Goal: Task Accomplishment & Management: Complete application form

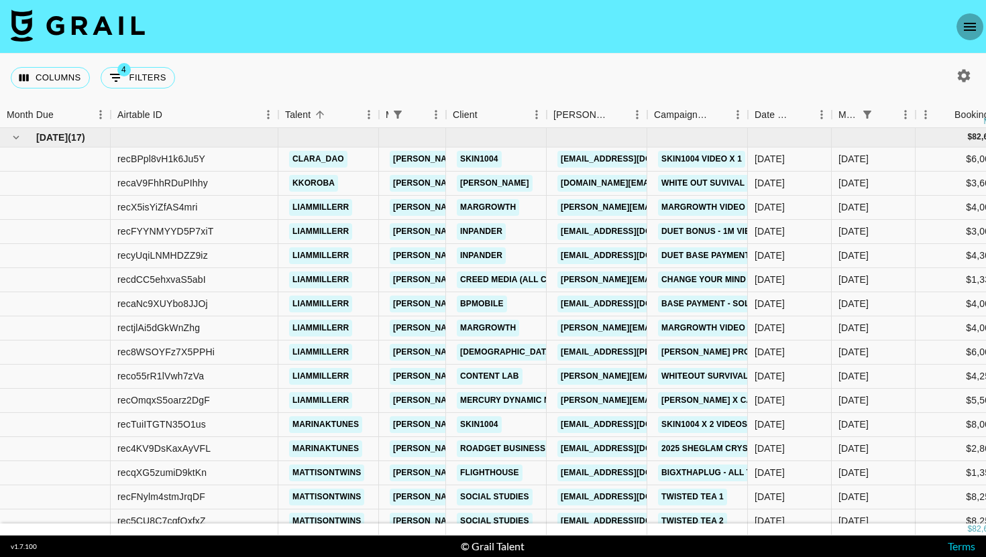
click at [973, 21] on icon "open drawer" at bounding box center [970, 27] width 16 height 16
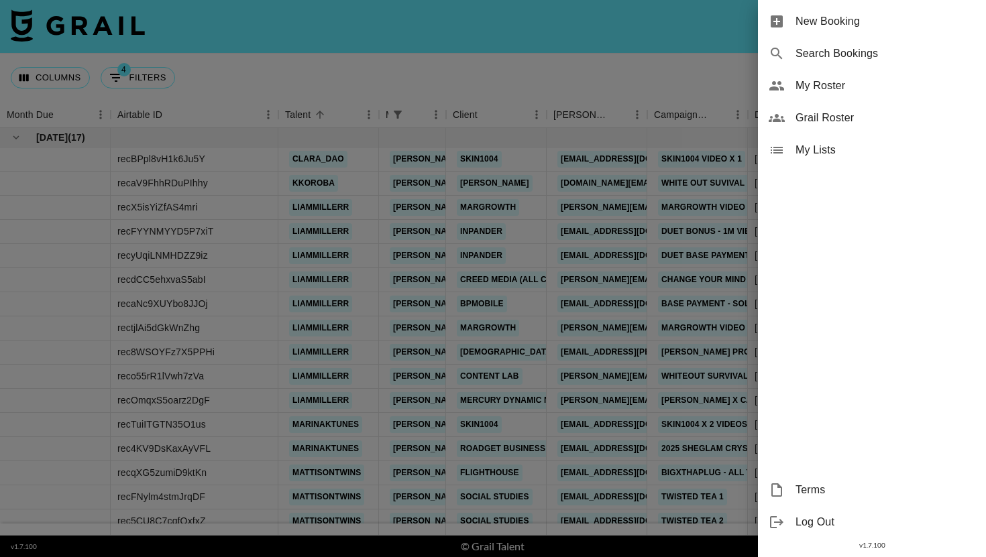
click at [900, 19] on span "New Booking" at bounding box center [886, 21] width 180 height 16
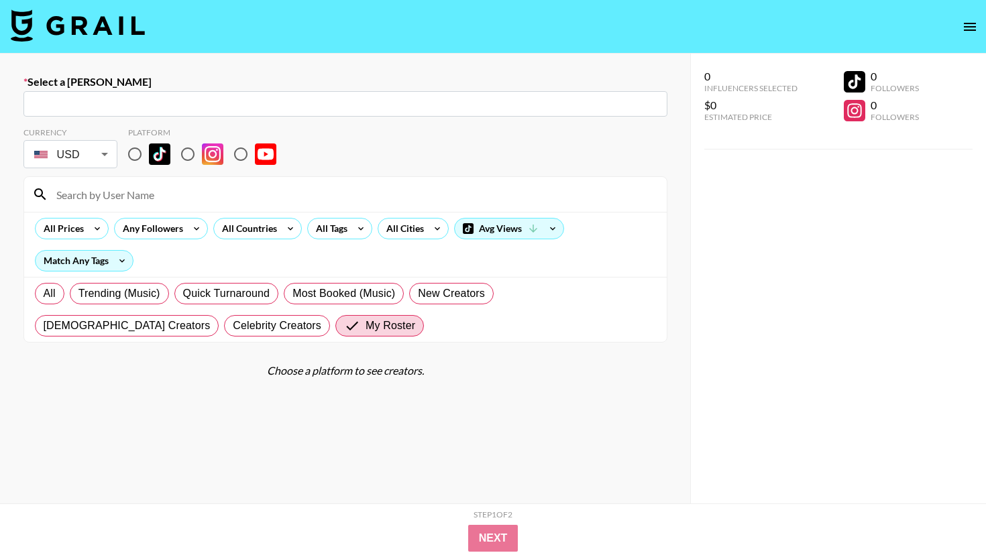
click at [156, 94] on div "​" at bounding box center [345, 103] width 644 height 25
paste input "[DOMAIN_NAME][EMAIL_ADDRESS][DOMAIN_NAME]"
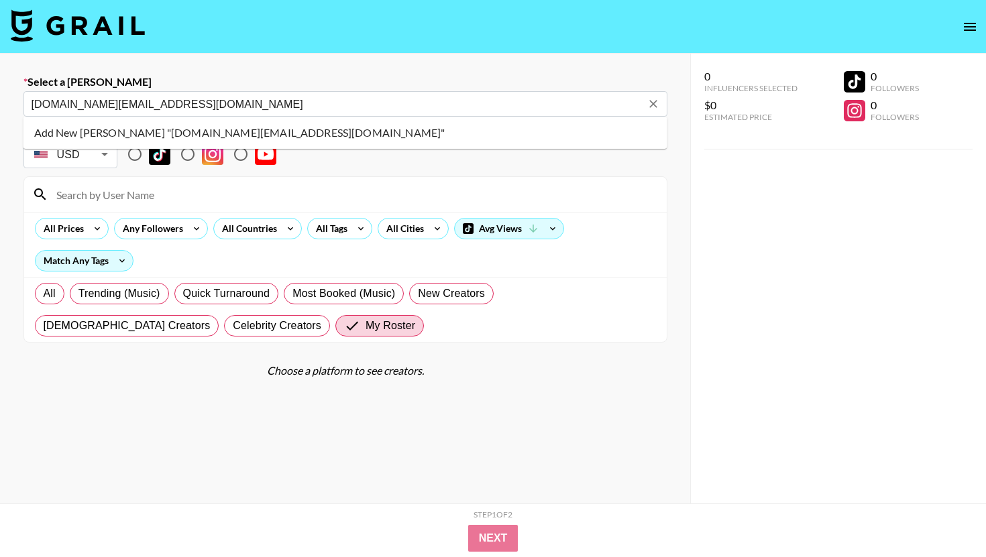
click at [163, 125] on li "Add New [PERSON_NAME] "[DOMAIN_NAME][EMAIL_ADDRESS][DOMAIN_NAME]"" at bounding box center [345, 132] width 644 height 21
type input "Add New [PERSON_NAME] "[DOMAIN_NAME][EMAIL_ADDRESS][DOMAIN_NAME]""
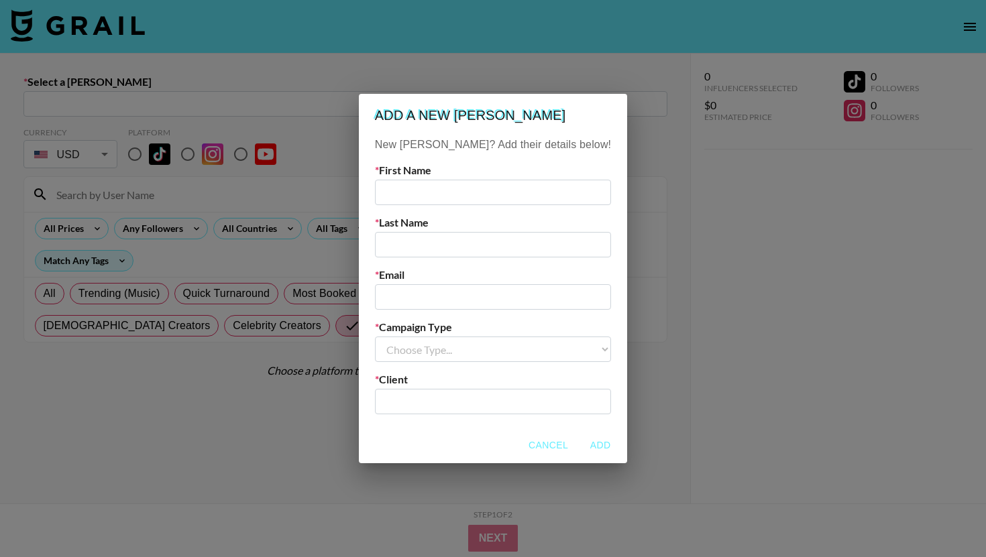
click at [437, 183] on input "text" at bounding box center [493, 192] width 236 height 25
type input "[PERSON_NAME]"
click at [423, 239] on input "text" at bounding box center [493, 244] width 236 height 25
type input "sparkone"
click at [431, 299] on input "email" at bounding box center [493, 296] width 236 height 25
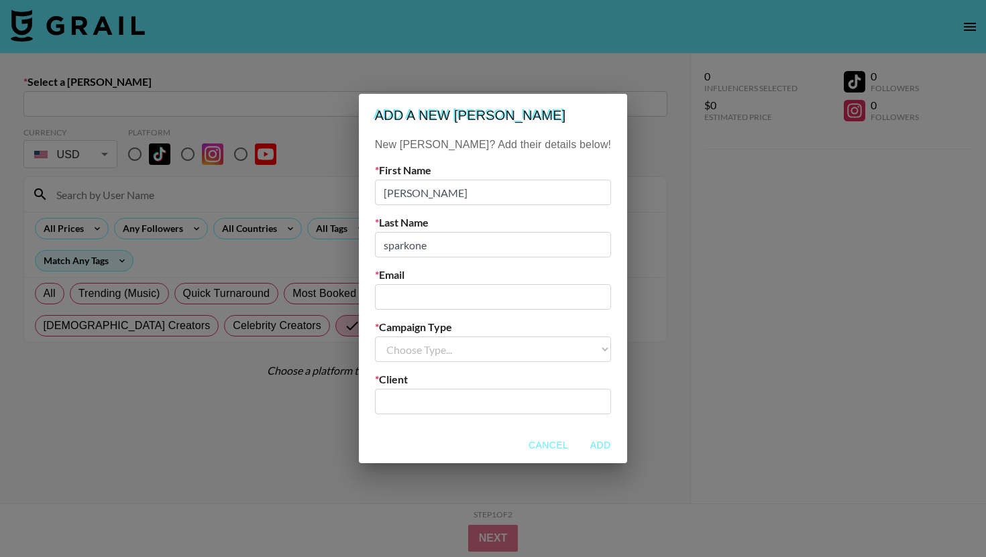
paste input "[DOMAIN_NAME][EMAIL_ADDRESS][DOMAIN_NAME]"
type input "[DOMAIN_NAME][EMAIL_ADDRESS][DOMAIN_NAME]"
click at [448, 334] on div "Campaign Type Choose Type... Song Promos Brand Promos" at bounding box center [493, 342] width 236 height 42
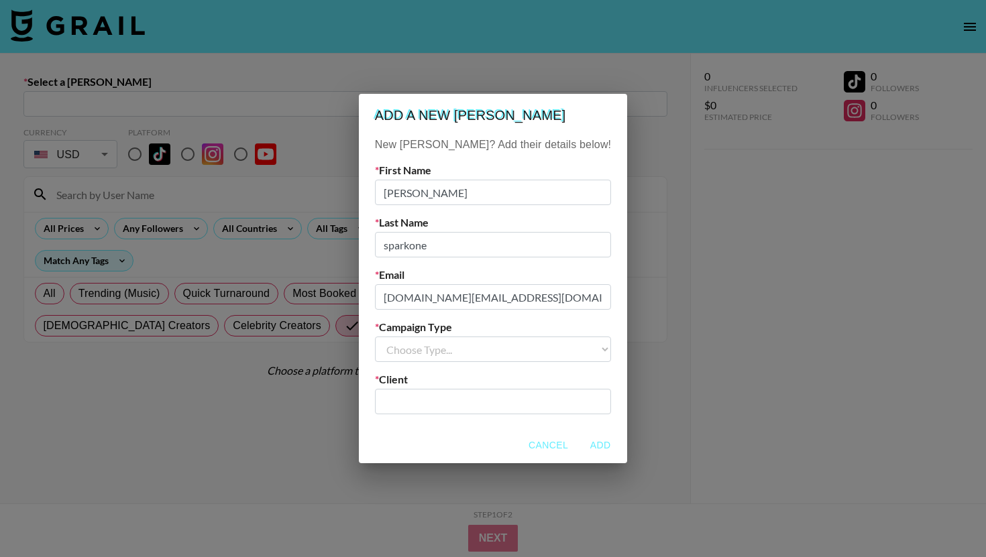
click at [448, 353] on select "Choose Type... Song Promos Brand Promos" at bounding box center [493, 349] width 236 height 25
select select "Brand"
click at [439, 396] on input "text" at bounding box center [493, 401] width 220 height 15
click at [439, 398] on input "text" at bounding box center [493, 401] width 220 height 15
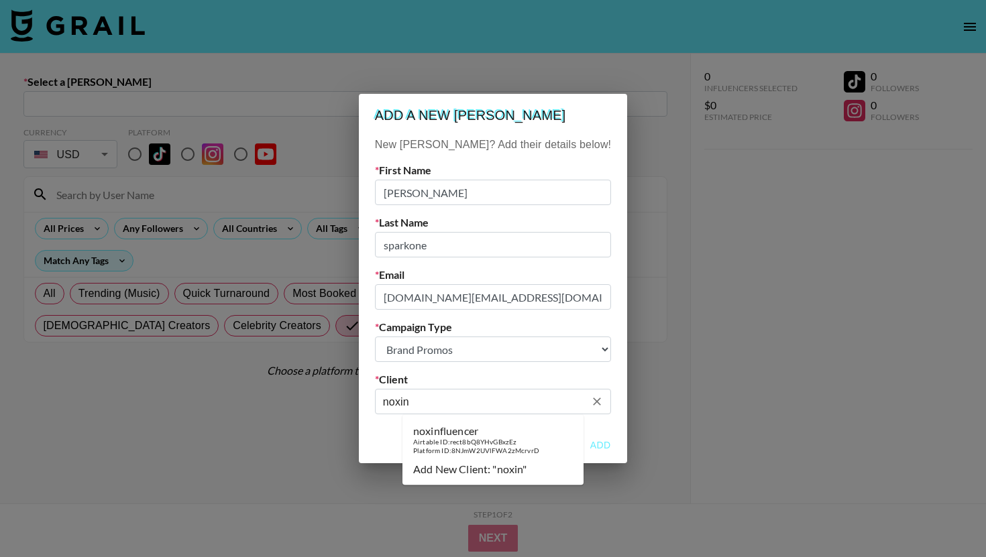
click at [451, 442] on div "Airtable ID: rect8bQ8YHvGBxzEz" at bounding box center [476, 442] width 126 height 9
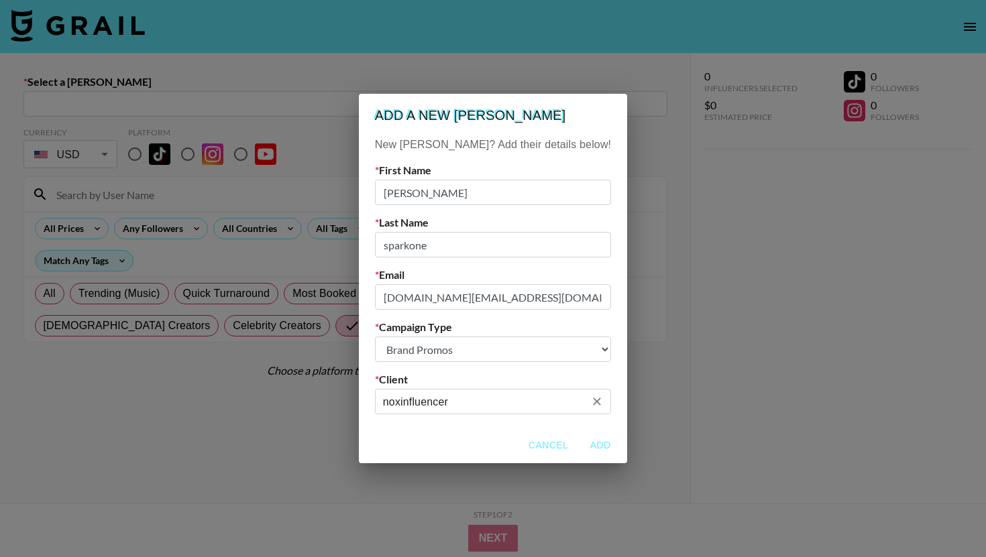
type input "noxinfluencer"
click at [579, 443] on button "Add" at bounding box center [600, 445] width 43 height 25
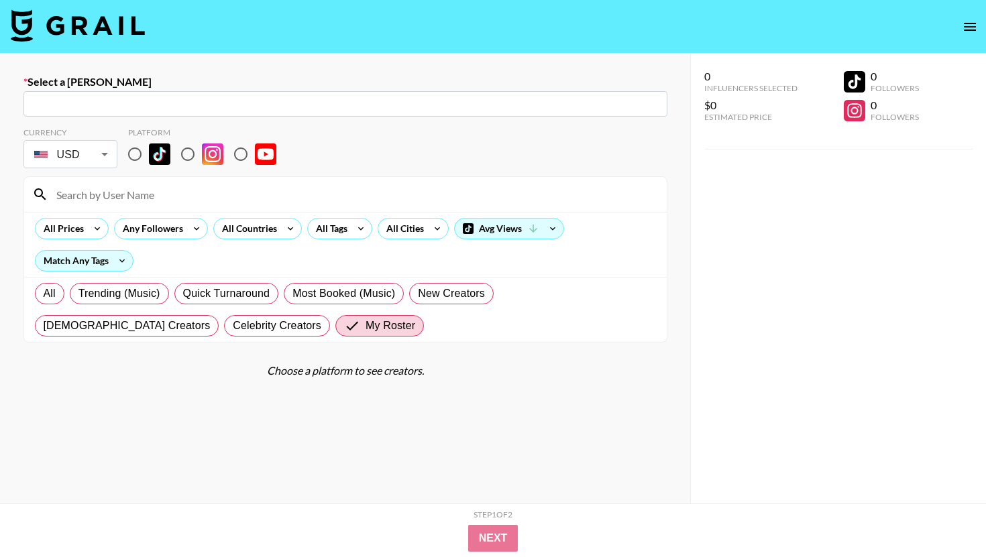
click at [148, 155] on input "radio" at bounding box center [135, 154] width 28 height 28
radio input "true"
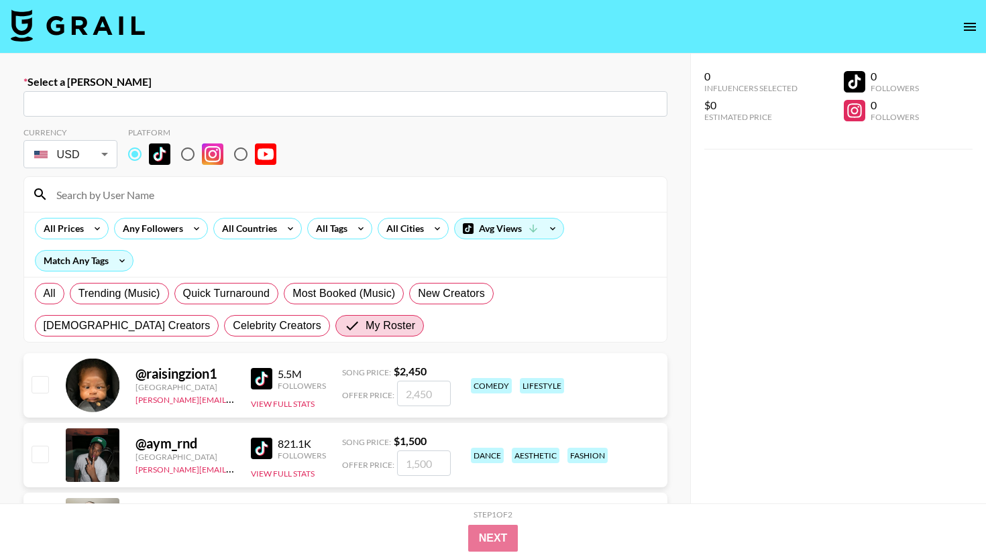
click at [142, 174] on section "Currency USD USD ​ Platform All Prices Any Followers All Countries All Tags All…" at bounding box center [345, 230] width 644 height 226
type input "[DOMAIN_NAME][EMAIL_ADDRESS][DOMAIN_NAME]: [PERSON_NAME] sparkone -- noxinfluen…"
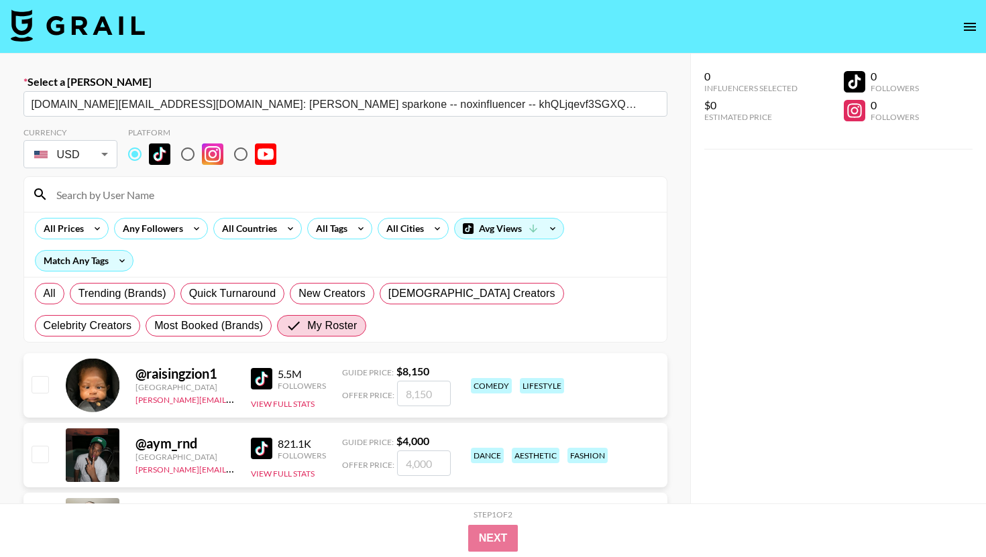
click at [112, 201] on input at bounding box center [353, 194] width 610 height 21
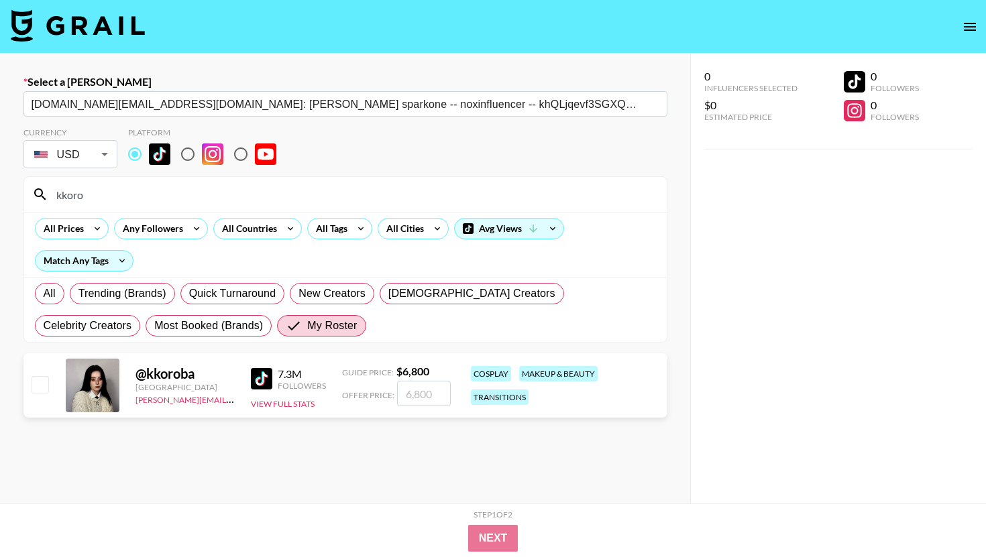
type input "kkoro"
click at [415, 396] on input "number" at bounding box center [424, 393] width 54 height 25
checkbox input "true"
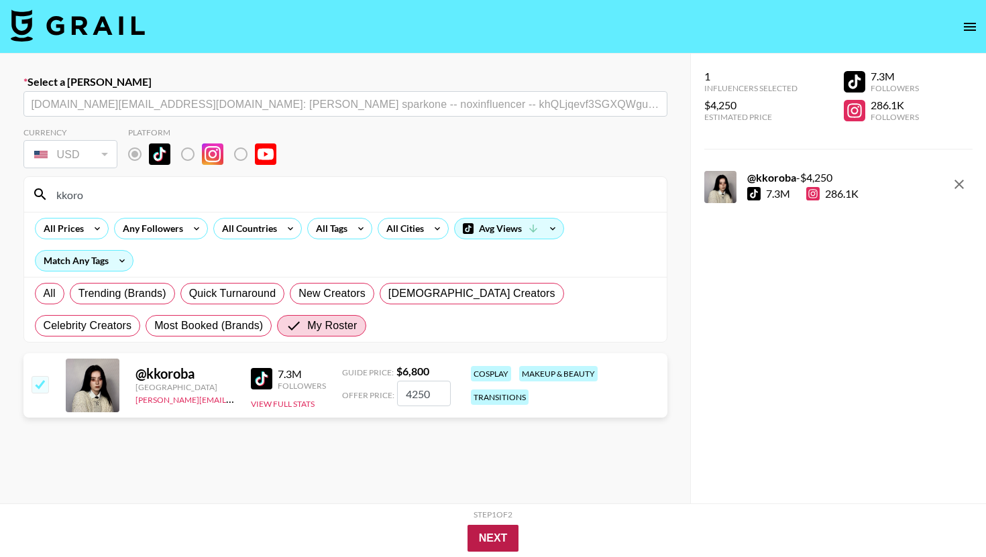
type input "4250"
click at [486, 543] on button "Next" at bounding box center [494, 538] width 52 height 27
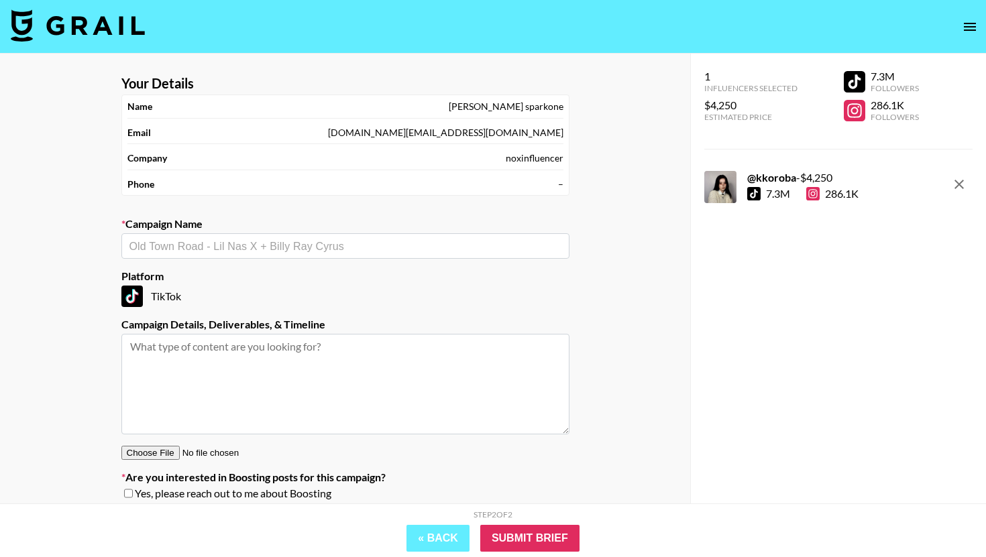
click at [303, 256] on div "​" at bounding box center [345, 245] width 448 height 25
click at [305, 271] on li "Add New Campaign: "SHEGLAM promo"" at bounding box center [345, 274] width 448 height 21
type input "SHEGLAM promo"
click at [549, 535] on input "Submit Brief" at bounding box center [529, 538] width 99 height 27
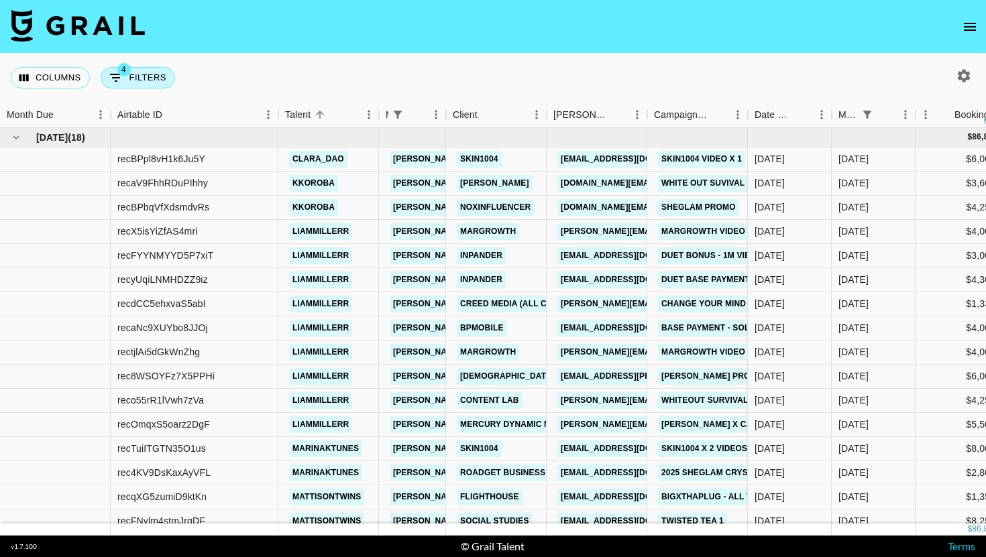
click at [149, 82] on button "4 Filters" at bounding box center [138, 77] width 74 height 21
select select "managerIds"
select select "status"
select select "not"
select select "cancelled"
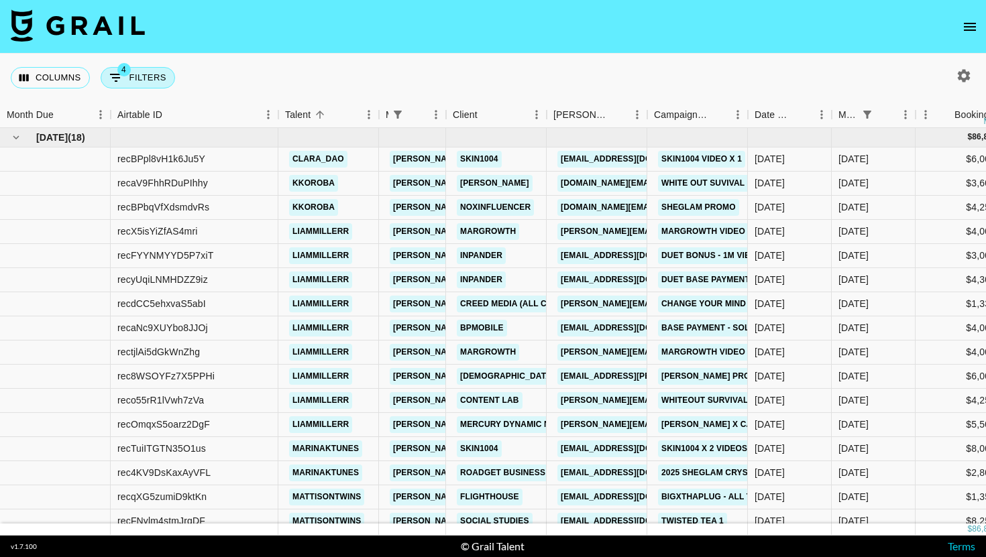
select select "status"
select select "not"
select select "declined"
select select "monthDue2"
select select "[DATE]"
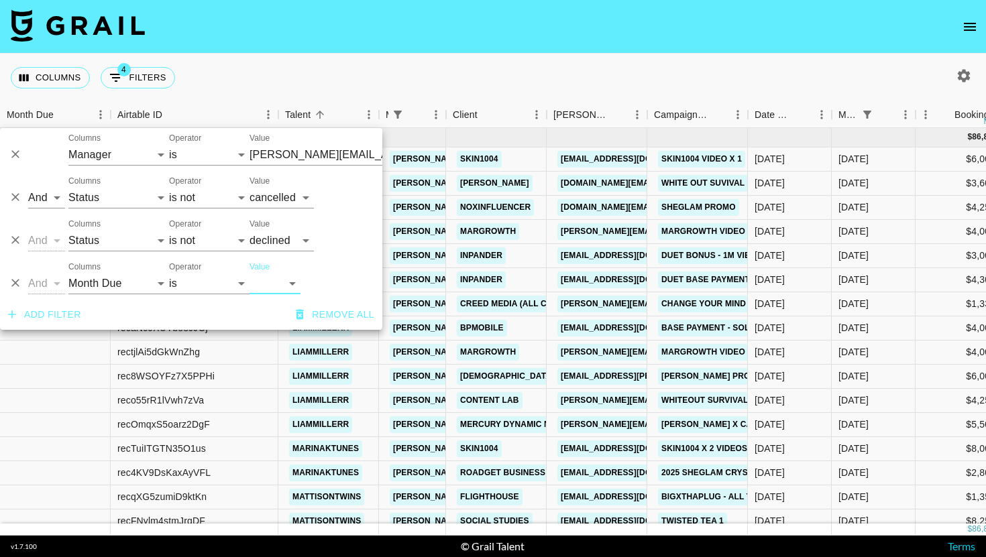
click at [543, 80] on div "Columns 4 Filters + Booking" at bounding box center [493, 78] width 986 height 48
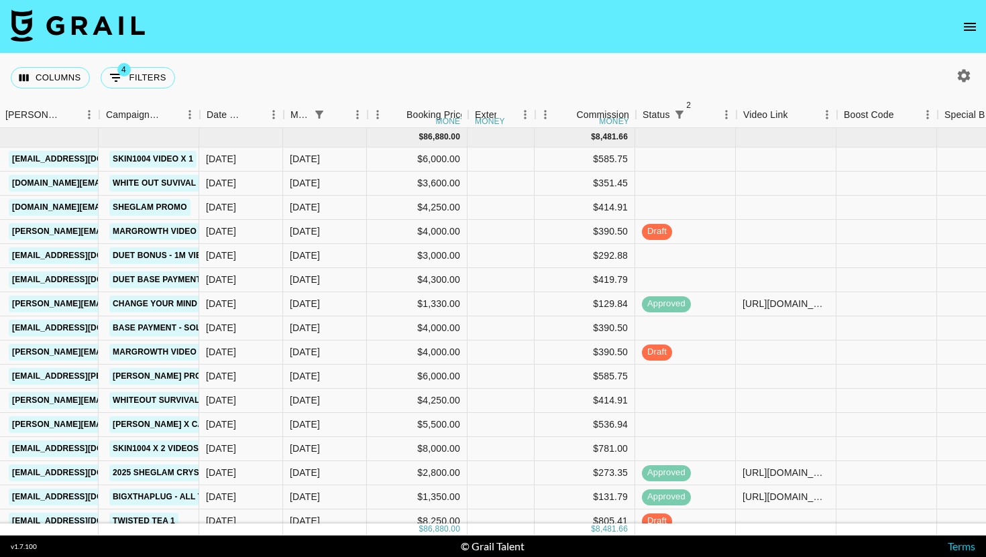
scroll to position [0, 548]
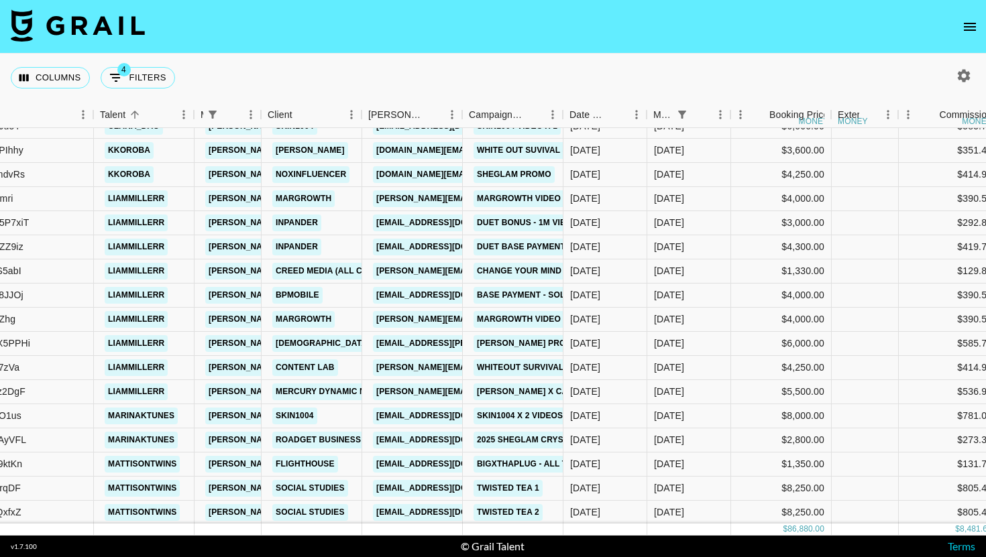
scroll to position [33, 237]
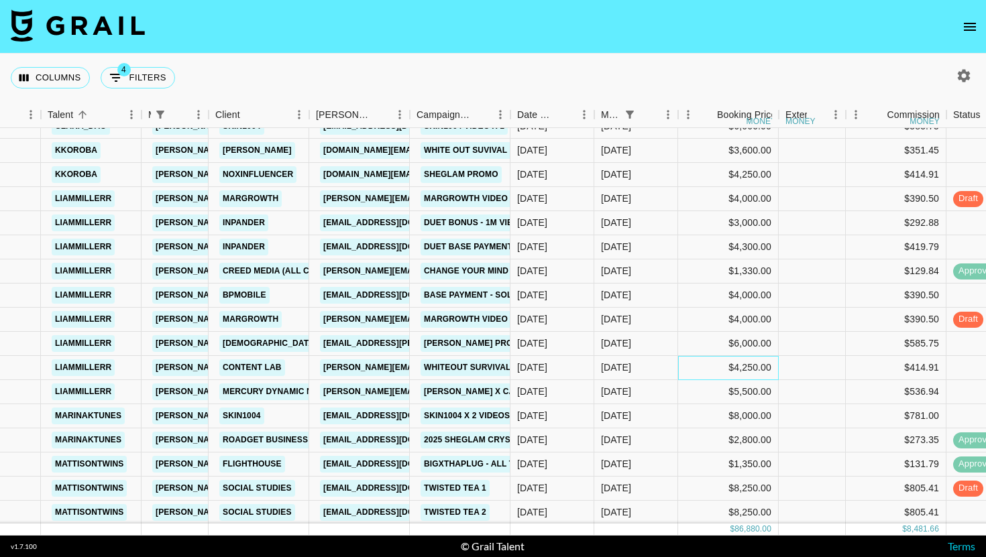
click at [739, 368] on div "$4,250.00" at bounding box center [728, 368] width 101 height 24
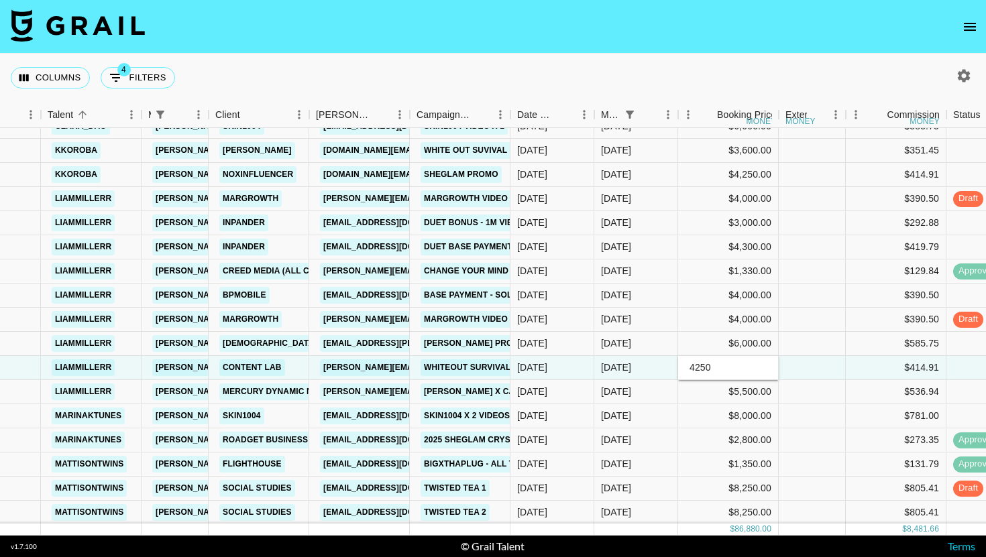
click at [739, 368] on input "4250" at bounding box center [728, 367] width 99 height 11
type input "5500"
click at [759, 428] on div "$8,000.00" at bounding box center [728, 416] width 101 height 24
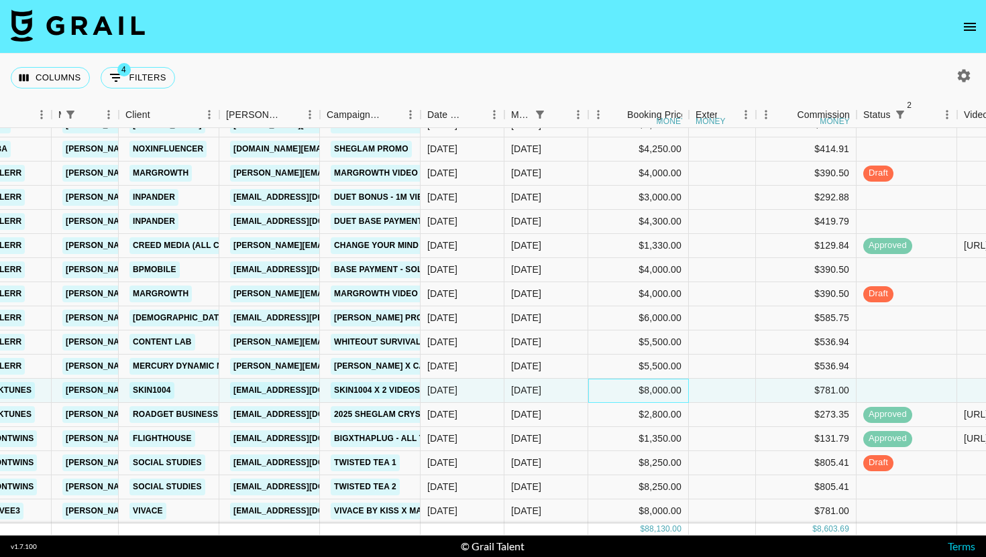
scroll to position [0, 327]
